Goal: Check status: Check status

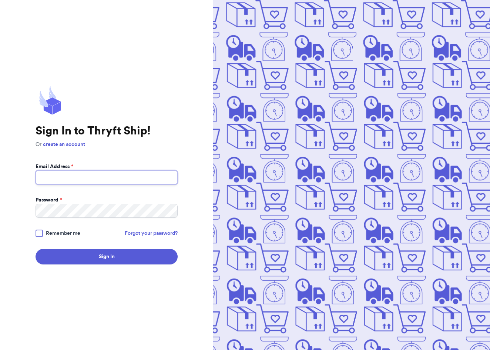
type input "[EMAIL_ADDRESS][DOMAIN_NAME]"
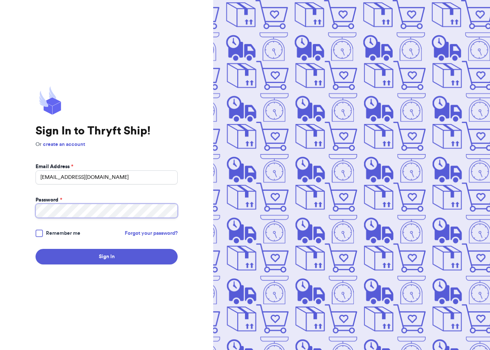
click at [107, 257] on button "Sign In" at bounding box center [107, 257] width 142 height 16
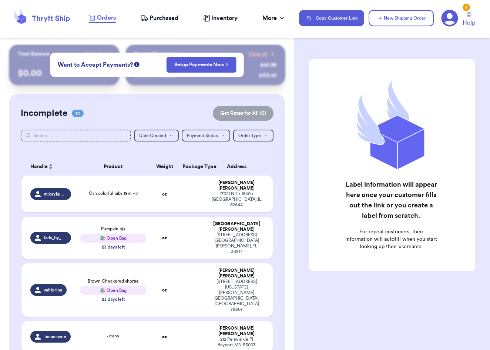
checkbox input "false"
click at [159, 20] on span "Purchased" at bounding box center [164, 18] width 29 height 9
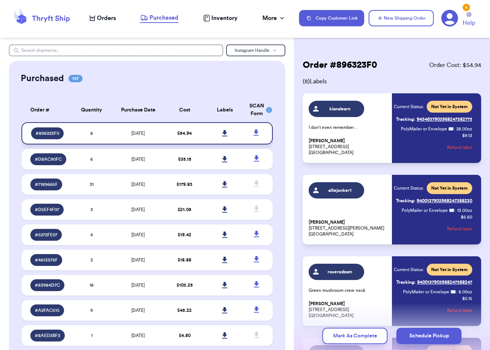
click at [225, 136] on icon at bounding box center [224, 133] width 5 height 6
